Goal: Obtain resource: Download file/media

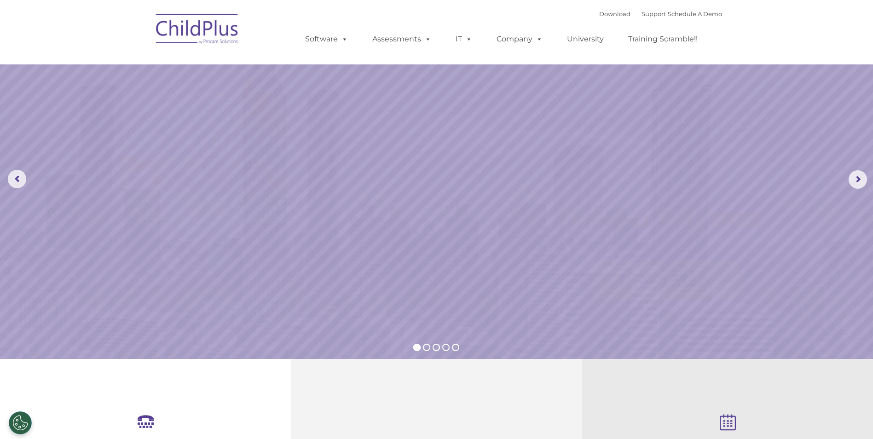
select select "MEDIUM"
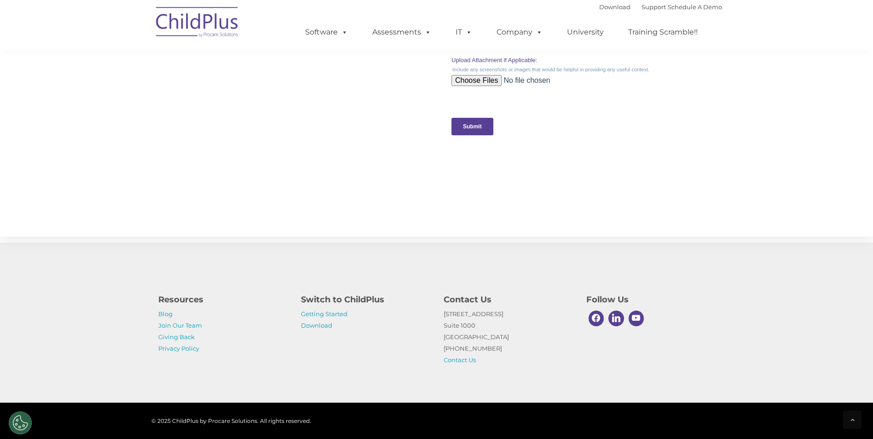
scroll to position [897, 0]
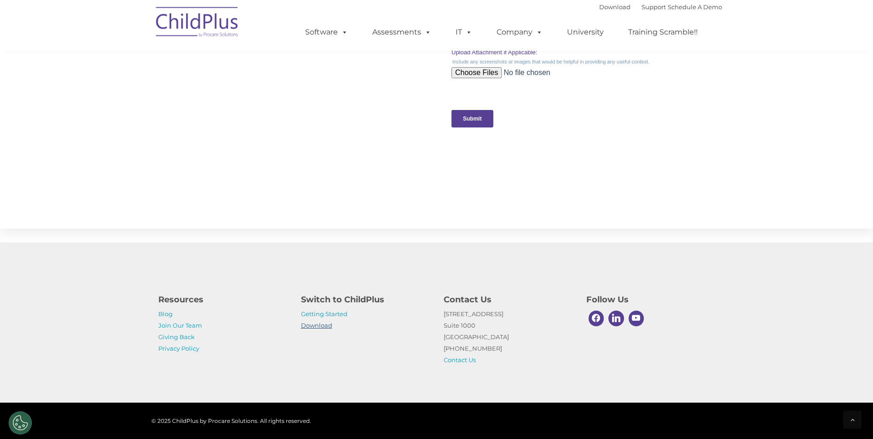
click at [314, 323] on link "Download" at bounding box center [316, 325] width 31 height 7
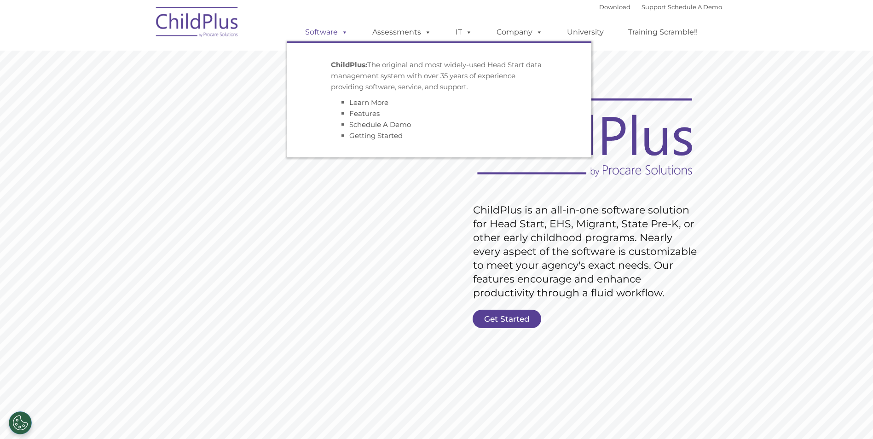
click at [345, 32] on span at bounding box center [343, 32] width 10 height 9
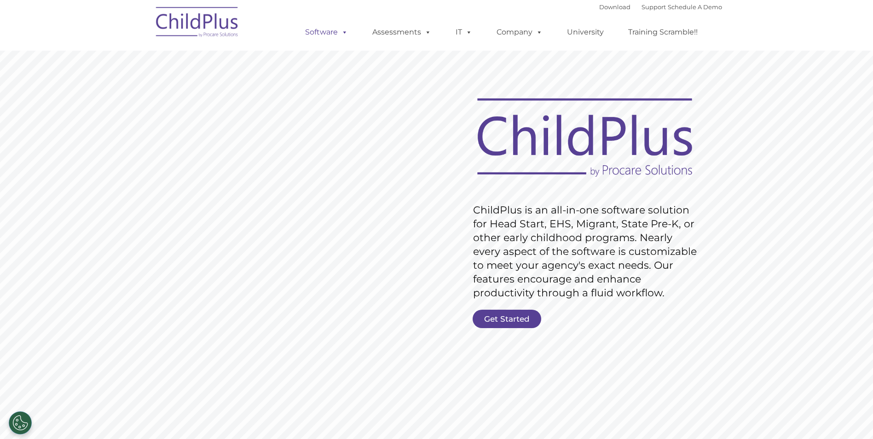
click at [345, 32] on span at bounding box center [343, 32] width 10 height 9
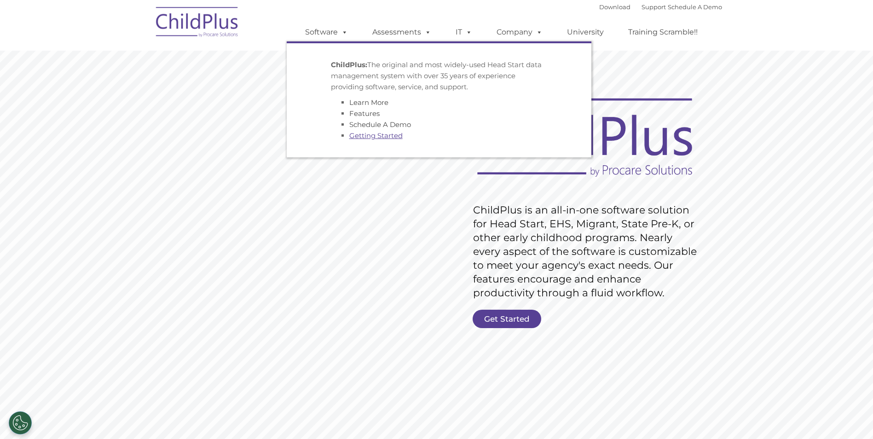
click at [365, 136] on link "Getting Started" at bounding box center [375, 135] width 53 height 9
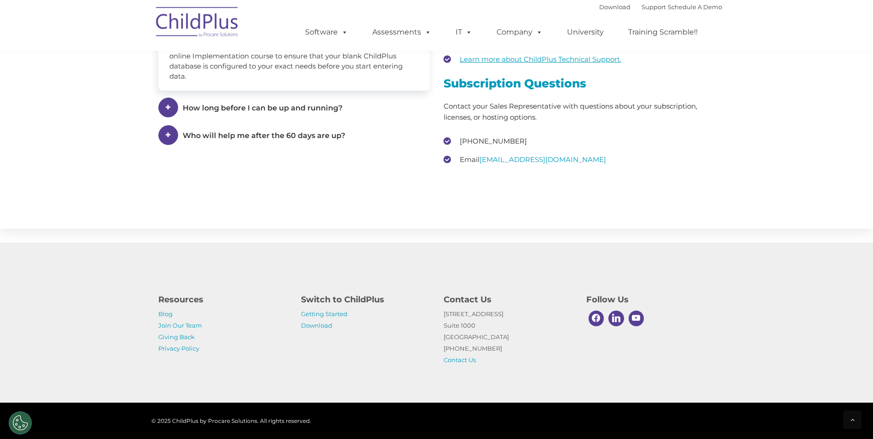
scroll to position [1349, 0]
click at [315, 326] on link "Download" at bounding box center [316, 325] width 31 height 7
